Goal: Task Accomplishment & Management: Manage account settings

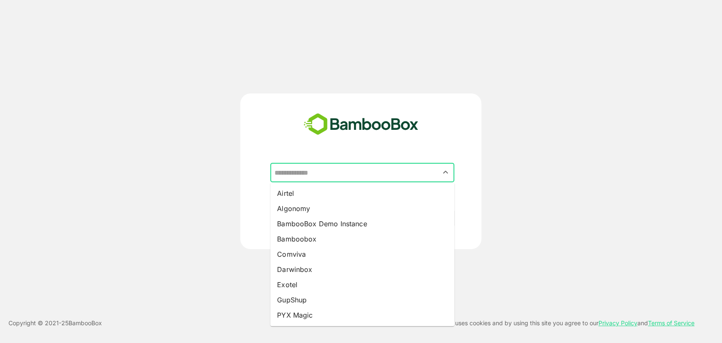
click at [298, 172] on input "text" at bounding box center [362, 173] width 181 height 16
click at [314, 228] on li "BambooBox Demo Instance" at bounding box center [362, 223] width 184 height 15
type input "**********"
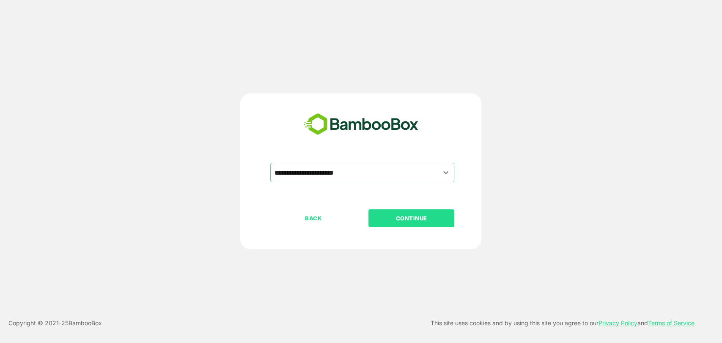
click at [405, 216] on p "CONTINUE" at bounding box center [411, 218] width 85 height 9
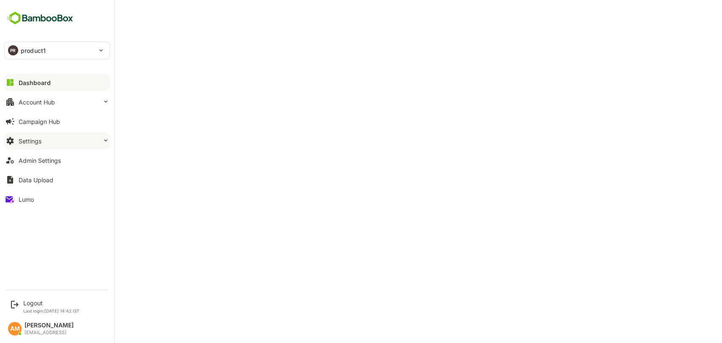
click at [41, 141] on div "Settings" at bounding box center [30, 140] width 23 height 7
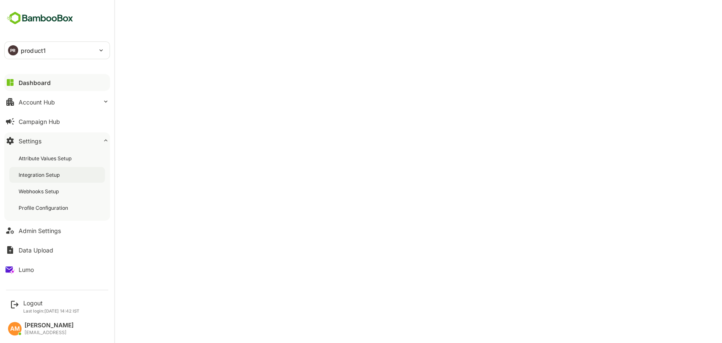
click at [56, 173] on div "Integration Setup" at bounding box center [40, 174] width 43 height 7
click at [30, 304] on div "Logout" at bounding box center [51, 302] width 56 height 7
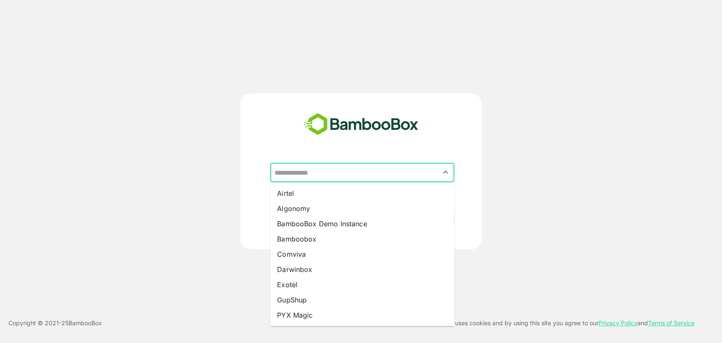
click at [293, 170] on input "text" at bounding box center [362, 173] width 181 height 16
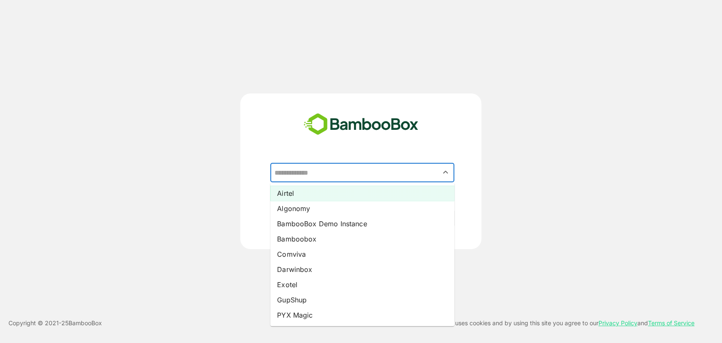
click at [301, 192] on li "Airtel" at bounding box center [362, 193] width 184 height 15
click at [320, 172] on input "******" at bounding box center [362, 173] width 181 height 16
click at [305, 287] on li "Exotel" at bounding box center [362, 284] width 184 height 15
type input "******"
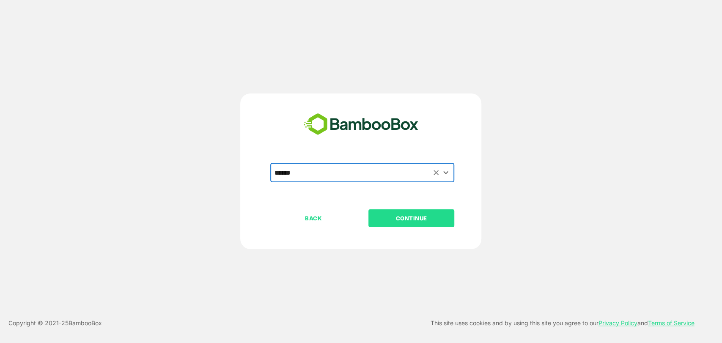
click at [414, 214] on p "CONTINUE" at bounding box center [411, 218] width 85 height 9
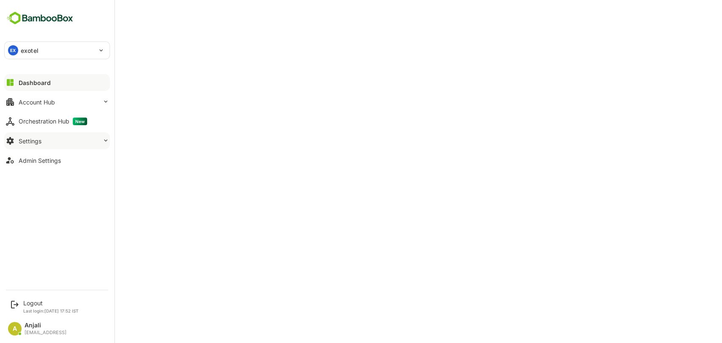
click at [40, 142] on div "Settings" at bounding box center [30, 140] width 23 height 7
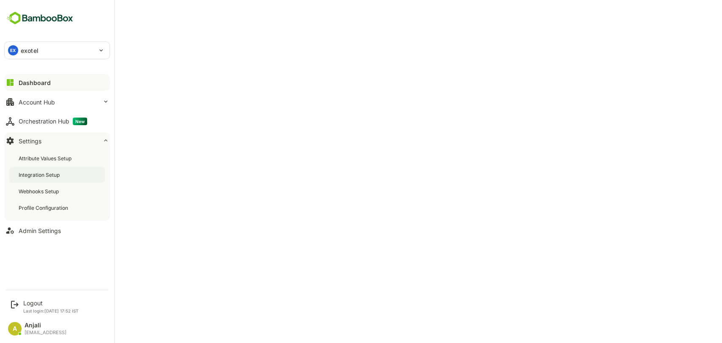
click at [39, 173] on div "Integration Setup" at bounding box center [40, 174] width 43 height 7
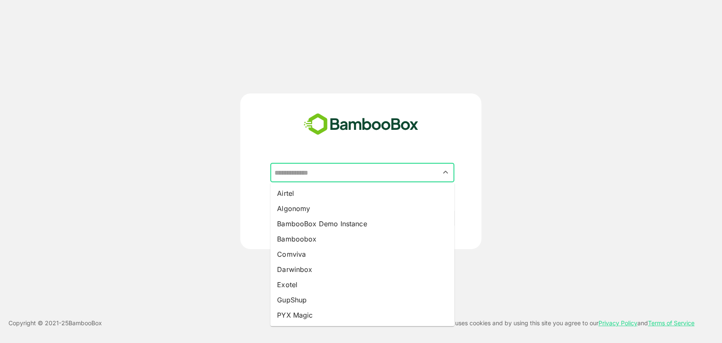
click at [331, 171] on input "text" at bounding box center [362, 173] width 181 height 16
click at [330, 221] on li "BambooBox Demo Instance" at bounding box center [362, 223] width 184 height 15
type input "**********"
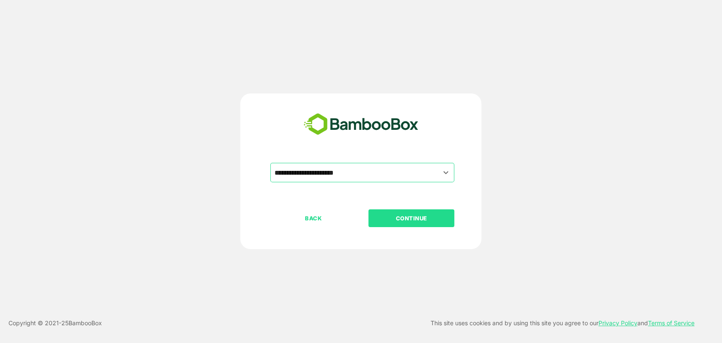
click at [411, 220] on p "CONTINUE" at bounding box center [411, 218] width 85 height 9
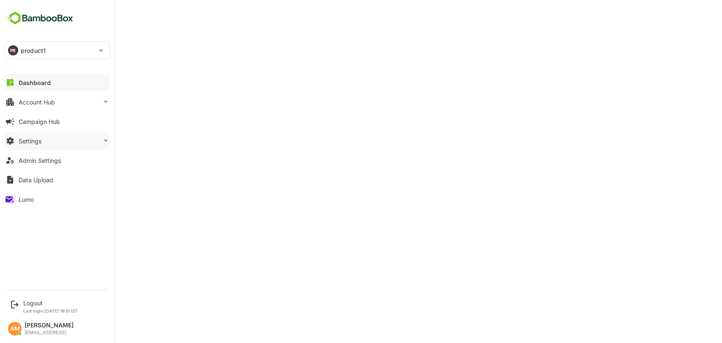
click at [41, 140] on div "Settings" at bounding box center [30, 140] width 23 height 7
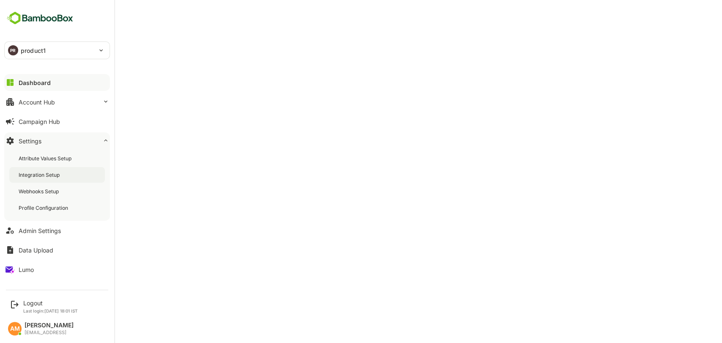
click at [51, 173] on div "Integration Setup" at bounding box center [40, 174] width 43 height 7
click at [39, 229] on div "Admin Settings" at bounding box center [40, 230] width 42 height 7
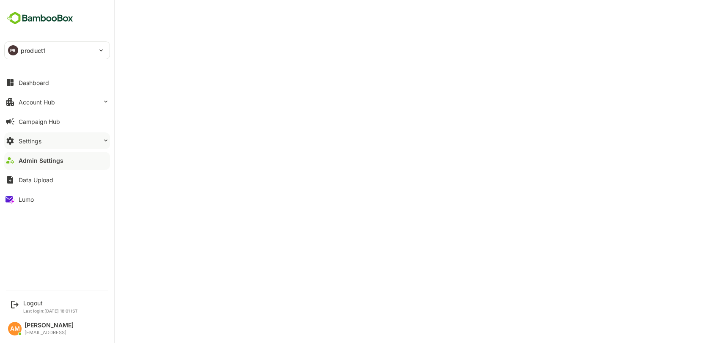
click at [50, 141] on button "Settings" at bounding box center [57, 140] width 106 height 17
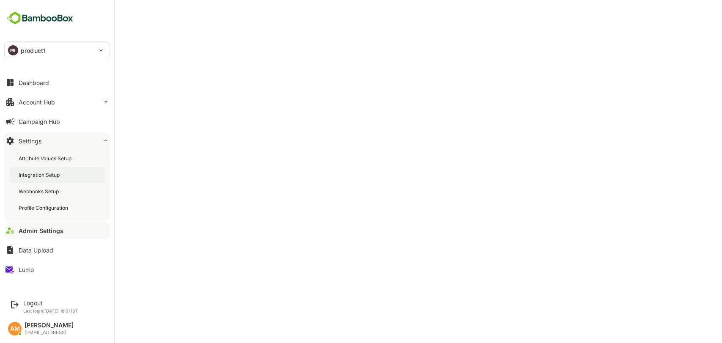
click at [51, 174] on div "Integration Setup" at bounding box center [40, 174] width 43 height 7
click at [41, 229] on div "Admin Settings" at bounding box center [40, 230] width 42 height 7
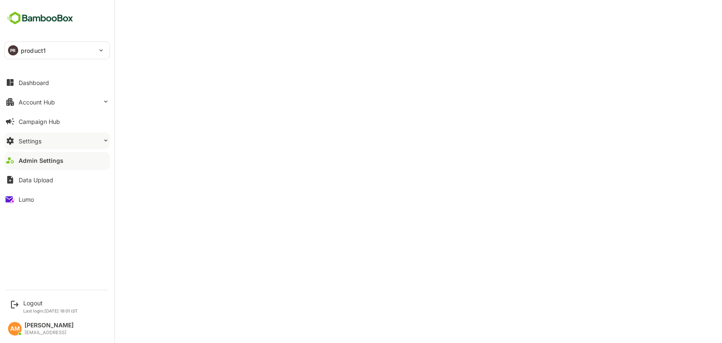
click at [47, 139] on button "Settings" at bounding box center [57, 140] width 106 height 17
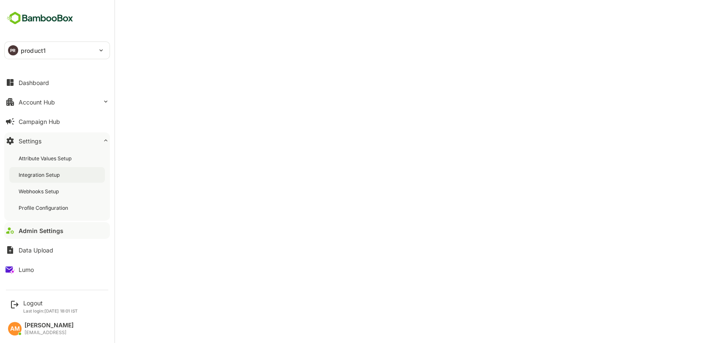
click at [48, 175] on div "Integration Setup" at bounding box center [40, 174] width 43 height 7
click at [32, 170] on div "Integration Setup" at bounding box center [57, 175] width 96 height 16
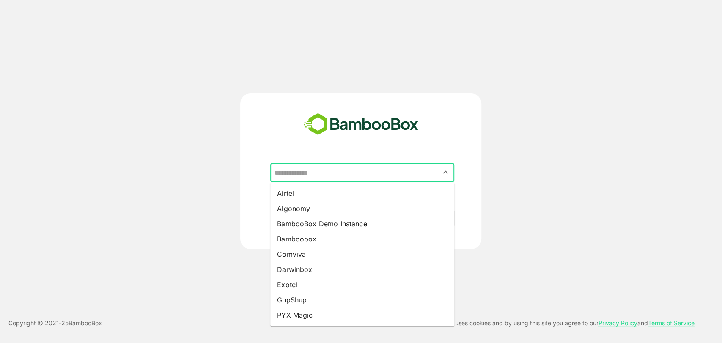
click at [303, 173] on input "text" at bounding box center [362, 173] width 181 height 16
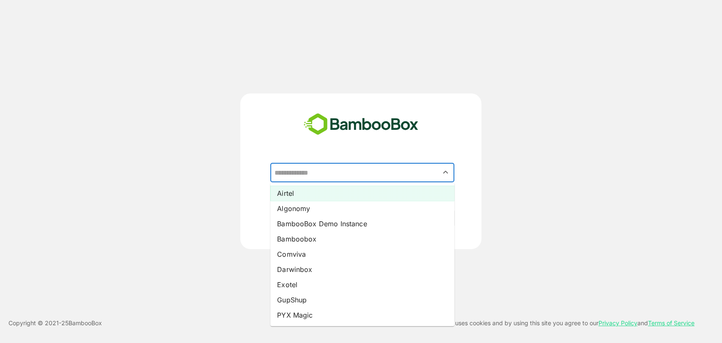
click at [295, 192] on li "Airtel" at bounding box center [362, 193] width 184 height 15
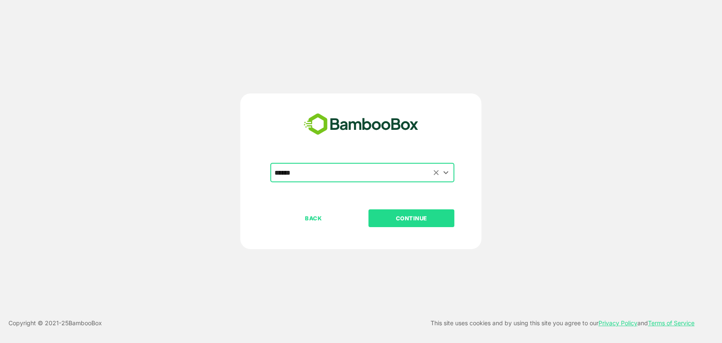
click at [332, 176] on input "******" at bounding box center [362, 173] width 181 height 16
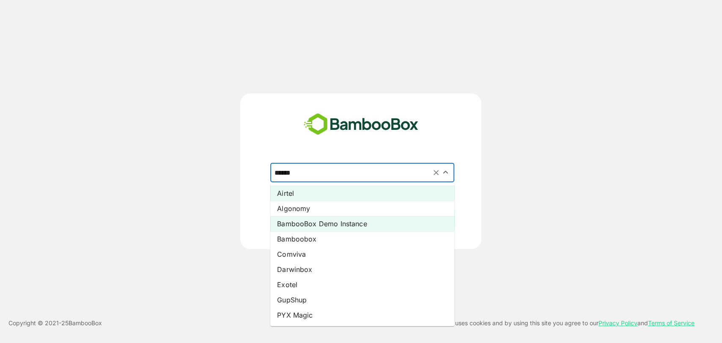
click at [337, 226] on li "BambooBox Demo Instance" at bounding box center [362, 223] width 184 height 15
type input "**********"
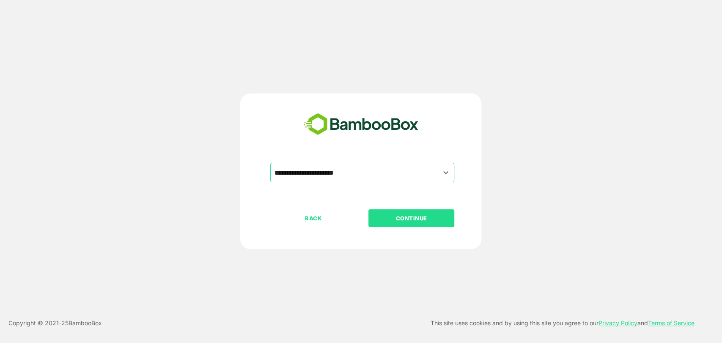
click at [430, 217] on p "CONTINUE" at bounding box center [411, 218] width 85 height 9
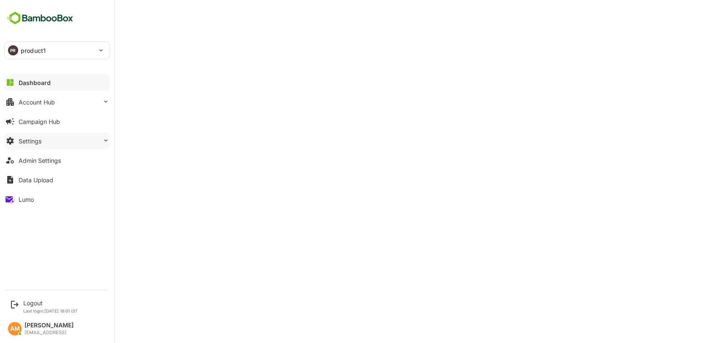
click at [38, 141] on div "Settings" at bounding box center [30, 140] width 23 height 7
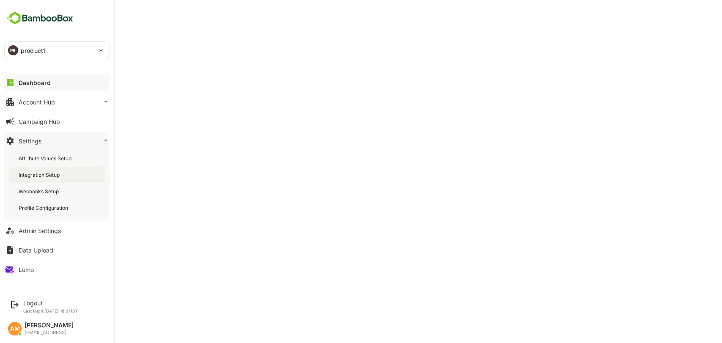
click at [47, 173] on div "Integration Setup" at bounding box center [40, 174] width 43 height 7
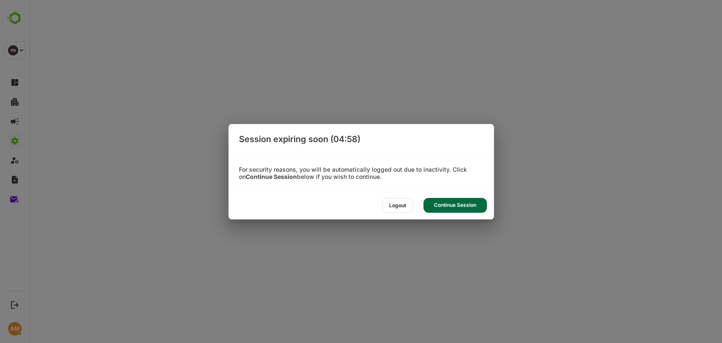
click at [458, 206] on div "Continue Session" at bounding box center [454, 205] width 63 height 15
